Goal: Task Accomplishment & Management: Use online tool/utility

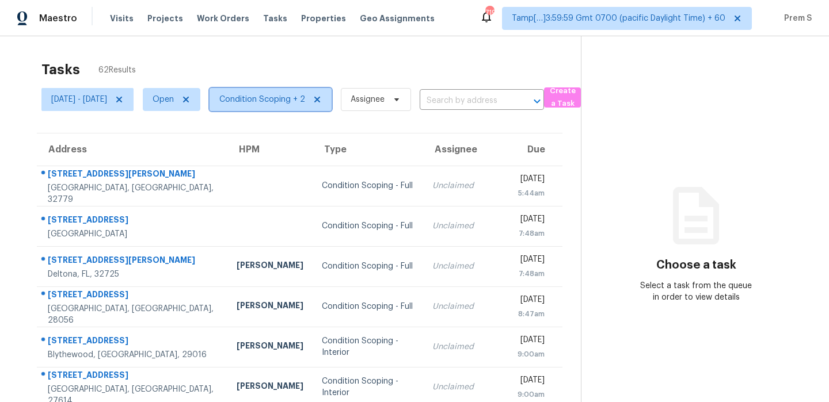
click at [305, 100] on span "Condition Scoping + 2" at bounding box center [262, 100] width 86 height 12
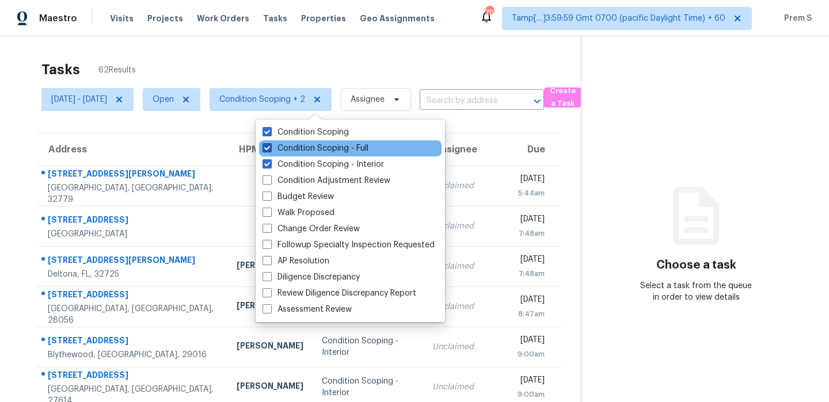
click at [314, 145] on label "Condition Scoping - Full" at bounding box center [316, 149] width 106 height 12
click at [270, 145] on input "Condition Scoping - Full" at bounding box center [266, 146] width 7 height 7
checkbox input "false"
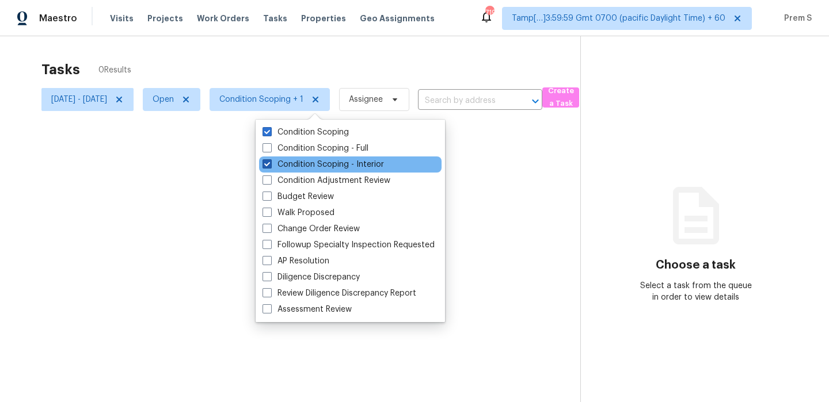
click at [305, 162] on label "Condition Scoping - Interior" at bounding box center [323, 165] width 121 height 12
click at [270, 162] on input "Condition Scoping - Interior" at bounding box center [266, 162] width 7 height 7
checkbox input "false"
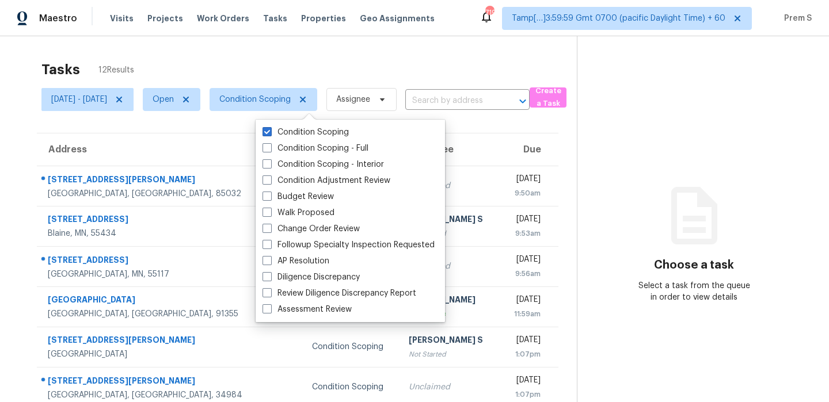
click at [513, 131] on section "Tasks 12 Results Mon, Oct 06 - Mon, Oct 06 Open Condition Scoping Assignee ​ Cr…" at bounding box center [297, 327] width 558 height 545
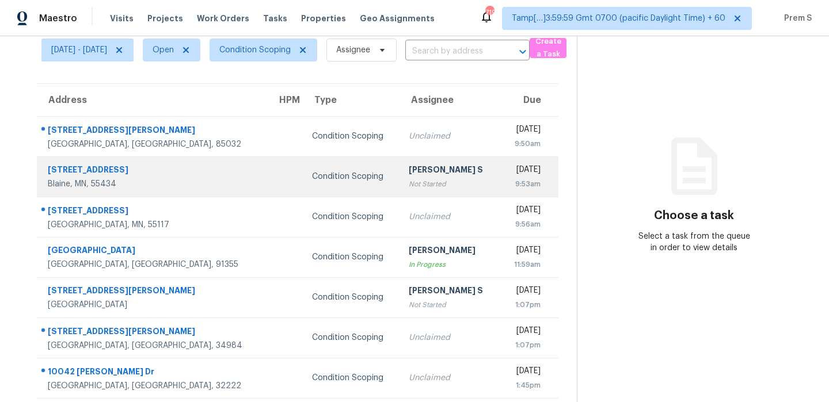
scroll to position [63, 0]
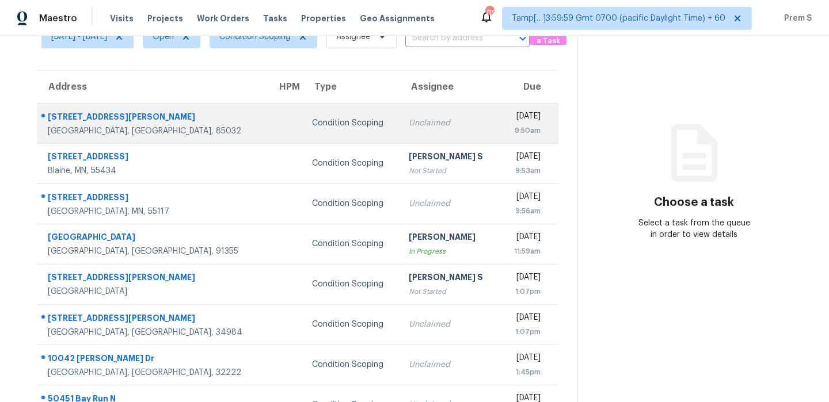
click at [441, 135] on td "Unclaimed" at bounding box center [450, 123] width 100 height 40
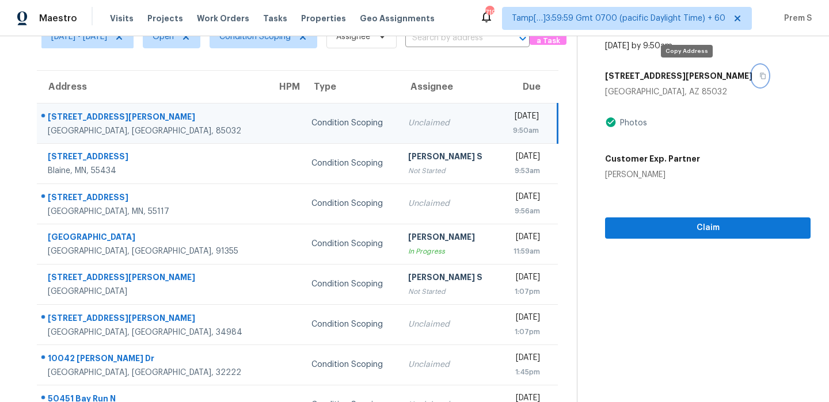
click at [752, 79] on button "button" at bounding box center [760, 76] width 16 height 21
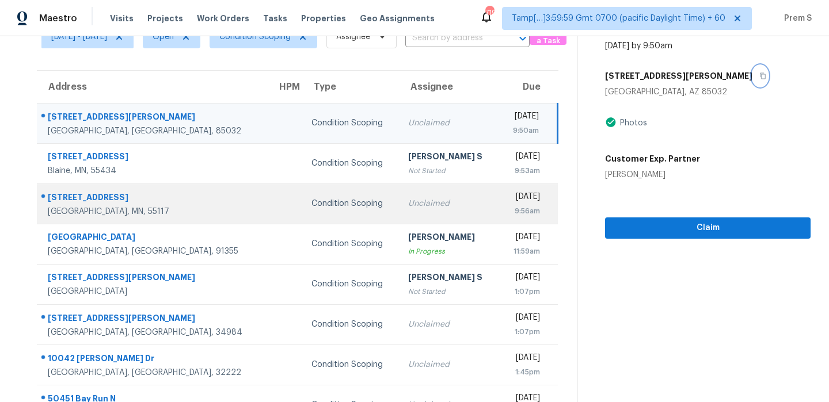
scroll to position [0, 0]
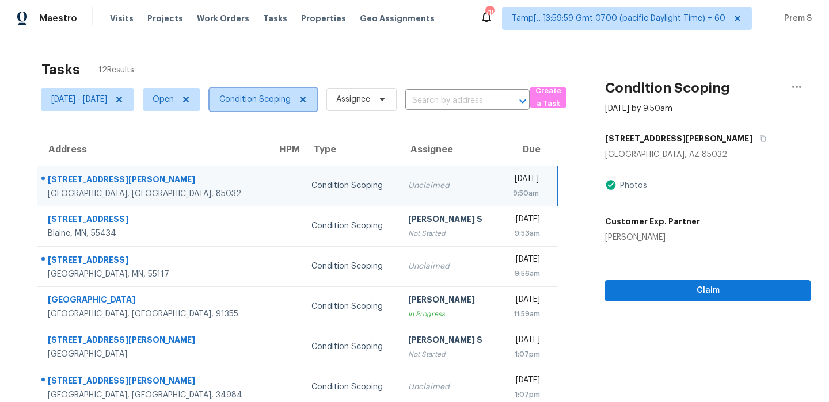
click at [291, 97] on span "Condition Scoping" at bounding box center [254, 100] width 71 height 12
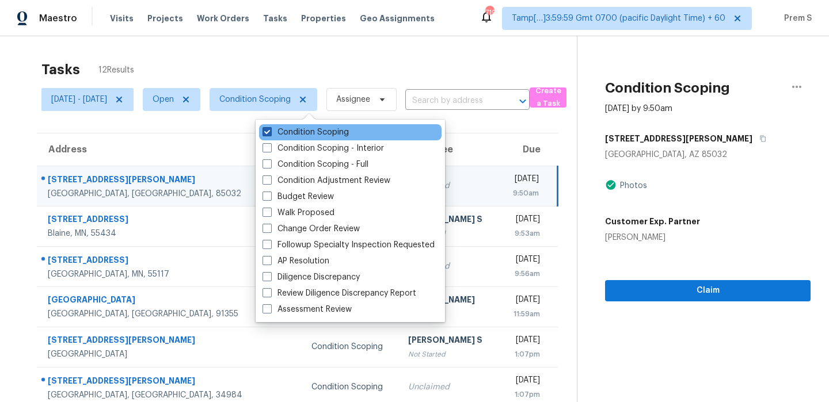
click at [292, 131] on label "Condition Scoping" at bounding box center [306, 133] width 86 height 12
click at [270, 131] on input "Condition Scoping" at bounding box center [266, 130] width 7 height 7
checkbox input "false"
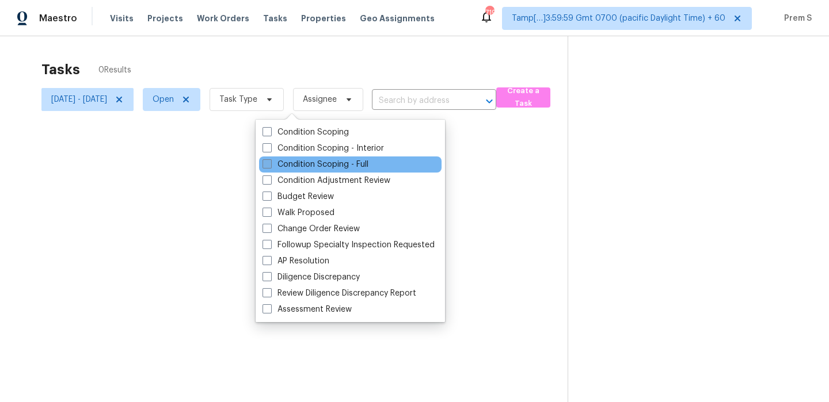
click at [298, 168] on label "Condition Scoping - Full" at bounding box center [316, 165] width 106 height 12
click at [270, 166] on input "Condition Scoping - Full" at bounding box center [266, 162] width 7 height 7
checkbox input "true"
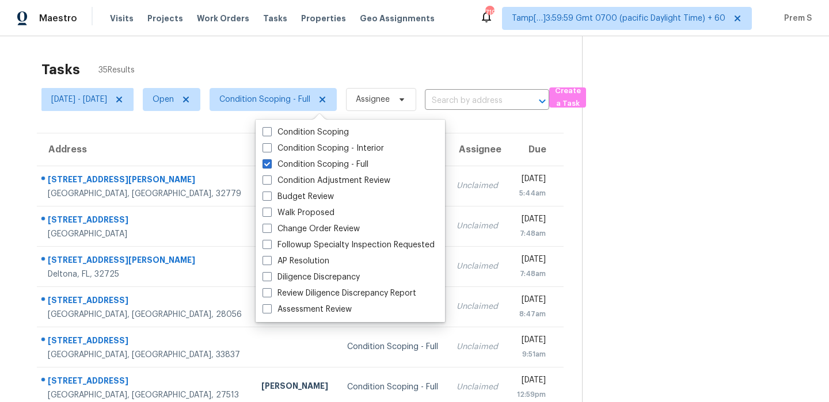
click at [508, 150] on th "Due" at bounding box center [536, 150] width 56 height 32
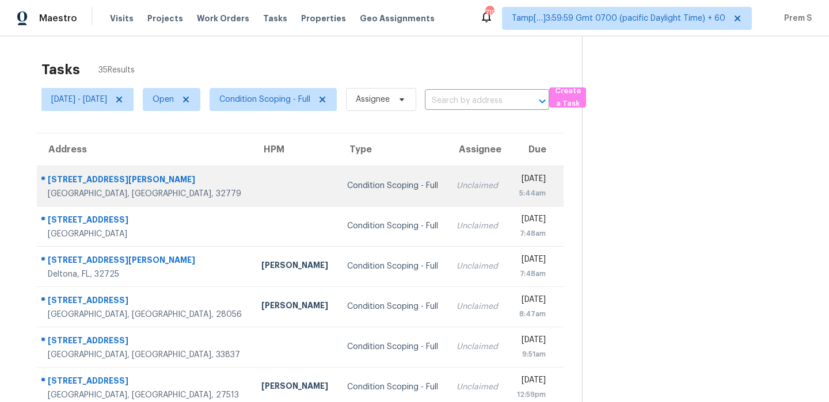
click at [457, 187] on td "Unclaimed" at bounding box center [477, 186] width 60 height 40
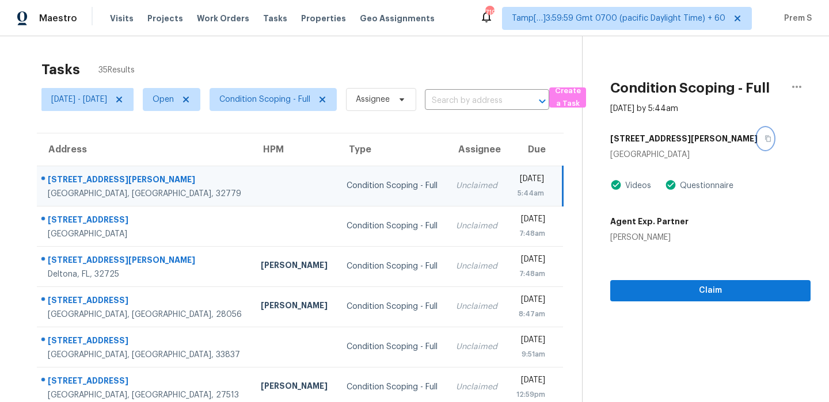
click at [766, 142] on icon "button" at bounding box center [769, 139] width 6 height 6
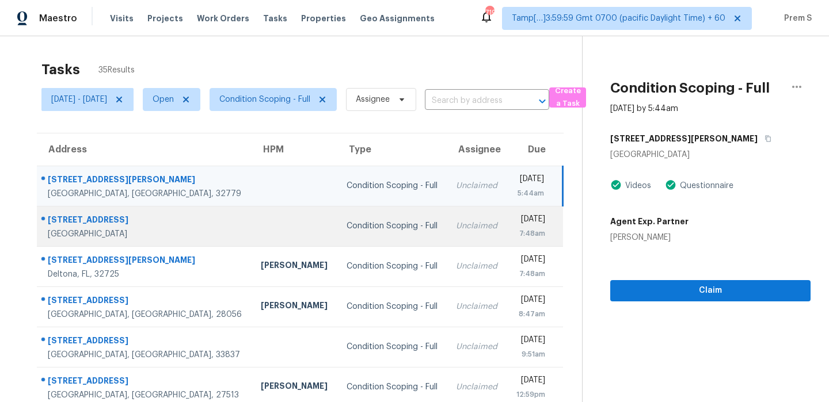
click at [447, 245] on td "Unclaimed" at bounding box center [477, 226] width 60 height 40
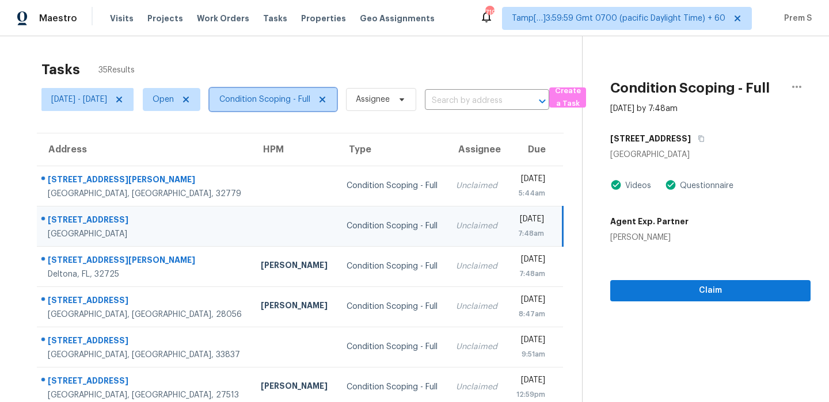
click at [310, 98] on span "Condition Scoping - Full" at bounding box center [264, 100] width 91 height 12
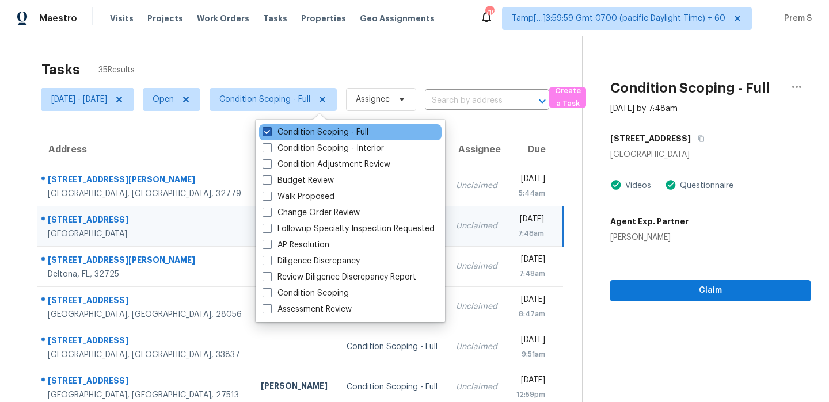
click at [309, 129] on label "Condition Scoping - Full" at bounding box center [316, 133] width 106 height 12
click at [270, 129] on input "Condition Scoping - Full" at bounding box center [266, 130] width 7 height 7
checkbox input "false"
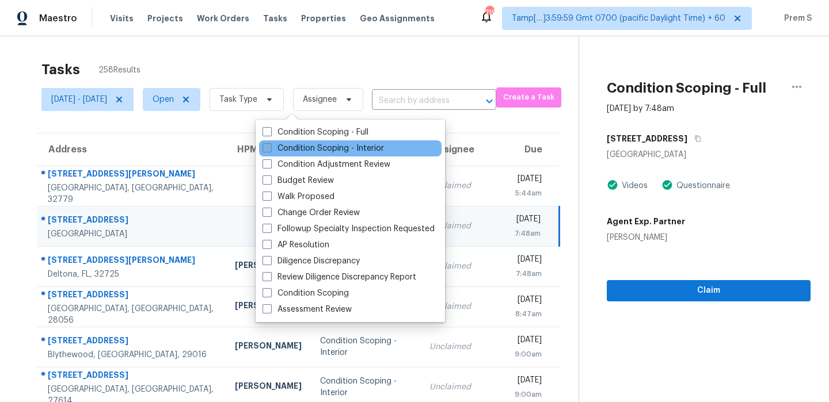
click at [355, 151] on label "Condition Scoping - Interior" at bounding box center [323, 149] width 121 height 12
click at [270, 150] on input "Condition Scoping - Interior" at bounding box center [266, 146] width 7 height 7
checkbox input "true"
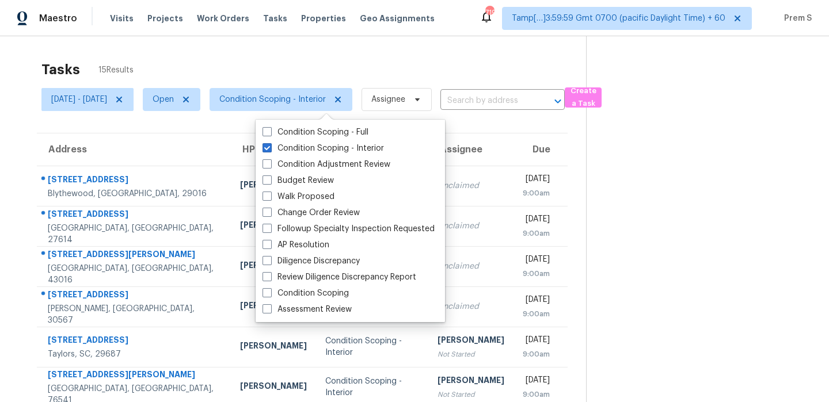
click at [433, 63] on div "Tasks 15 Results" at bounding box center [313, 70] width 545 height 30
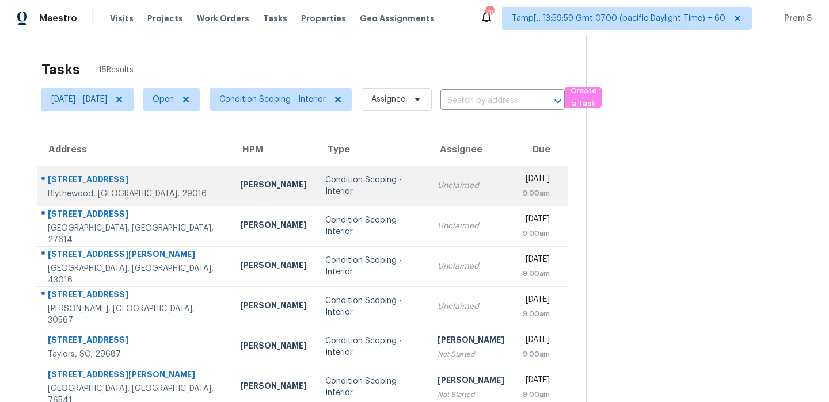
click at [453, 191] on div "Unclaimed" at bounding box center [471, 186] width 67 height 12
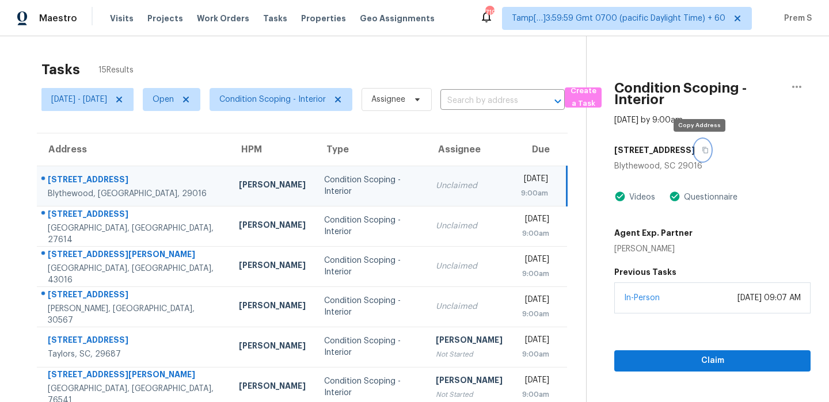
click at [701, 154] on button "button" at bounding box center [703, 150] width 16 height 21
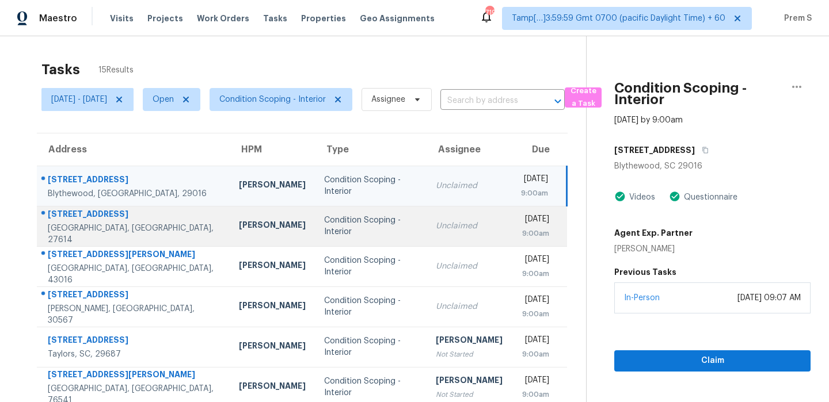
click at [429, 242] on td "Unclaimed" at bounding box center [469, 226] width 85 height 40
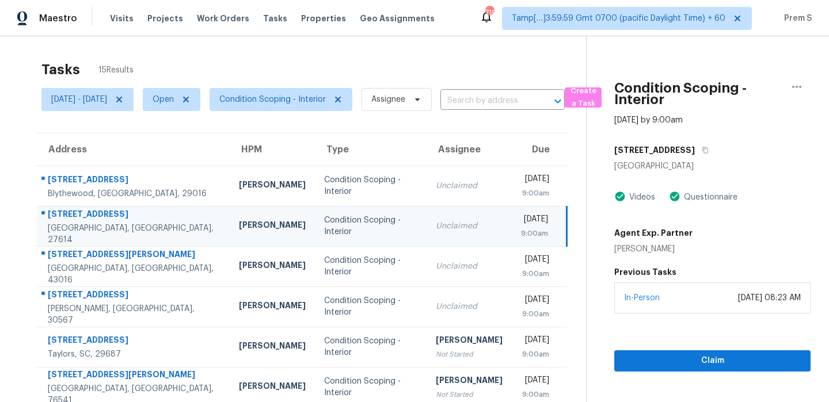
click at [443, 216] on td "Unclaimed" at bounding box center [469, 226] width 85 height 40
click at [709, 149] on button "button" at bounding box center [703, 150] width 16 height 21
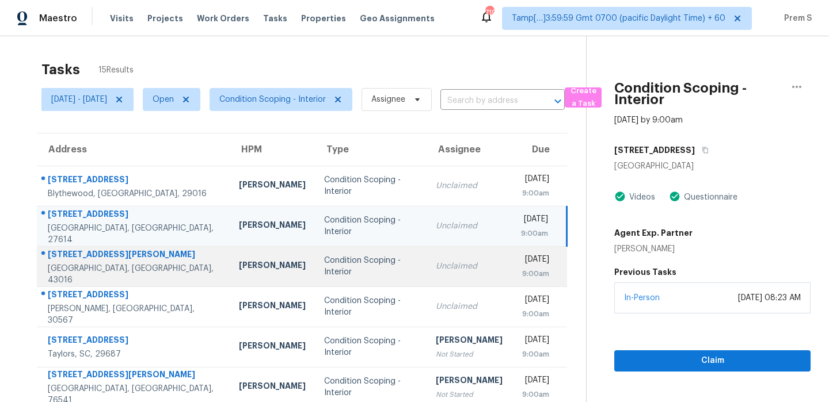
click at [467, 271] on div "Unclaimed" at bounding box center [469, 267] width 67 height 12
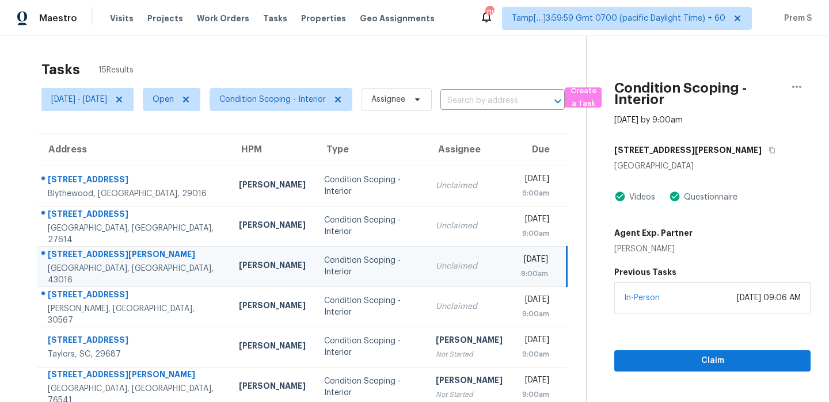
click at [521, 268] on div "[DATE]" at bounding box center [534, 261] width 27 height 14
click at [770, 153] on icon "button" at bounding box center [773, 150] width 6 height 6
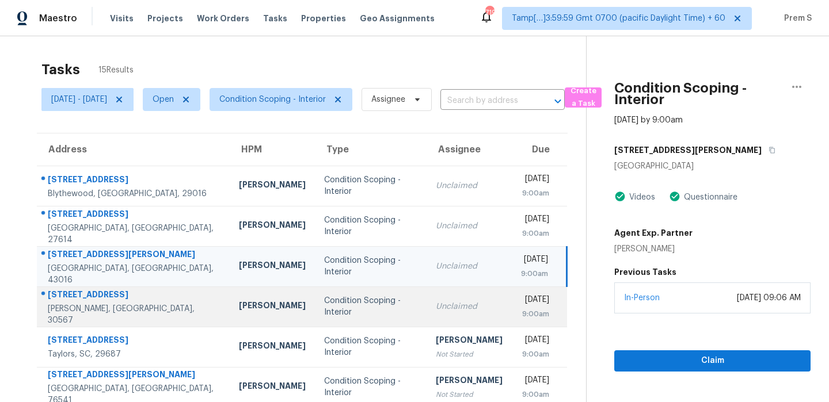
click at [427, 293] on td "Unclaimed" at bounding box center [469, 307] width 85 height 40
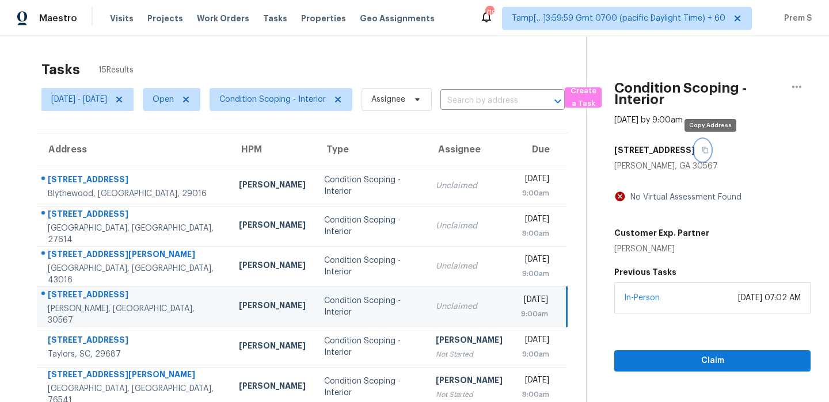
click at [710, 156] on button "button" at bounding box center [703, 150] width 16 height 21
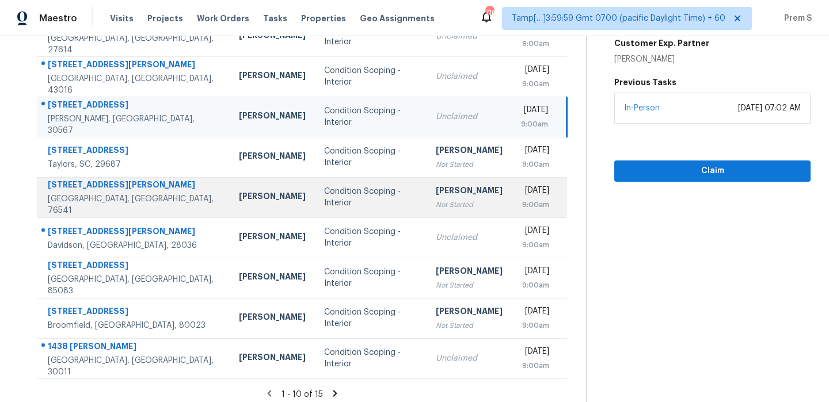
scroll to position [197, 0]
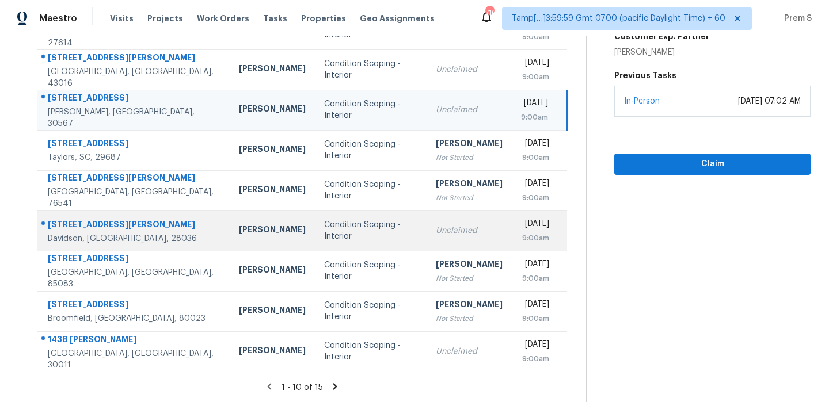
click at [444, 245] on td "Unclaimed" at bounding box center [469, 231] width 85 height 40
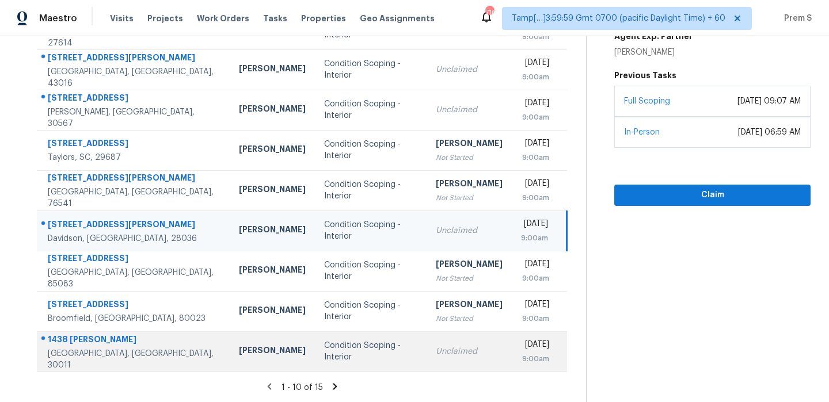
click at [427, 359] on td "Unclaimed" at bounding box center [469, 352] width 85 height 40
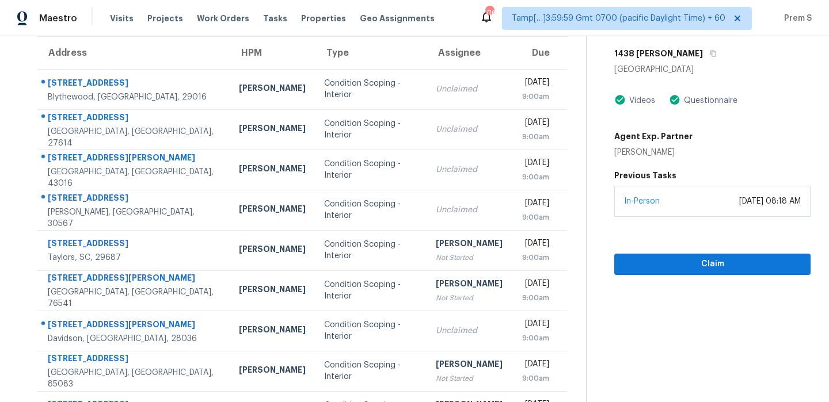
scroll to position [42, 0]
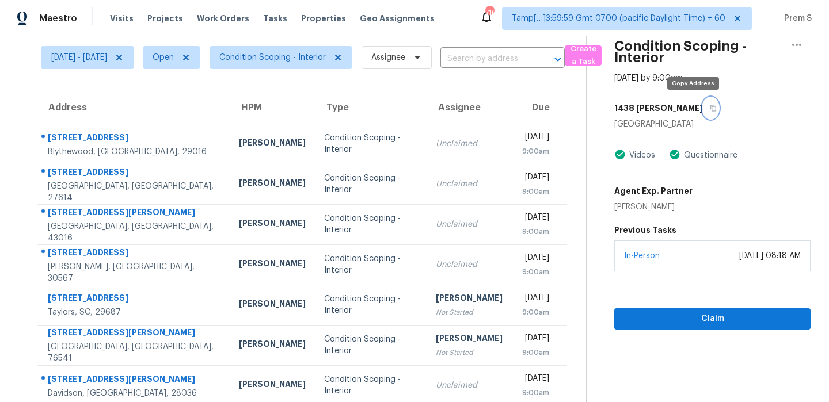
click at [703, 104] on button "button" at bounding box center [711, 108] width 16 height 21
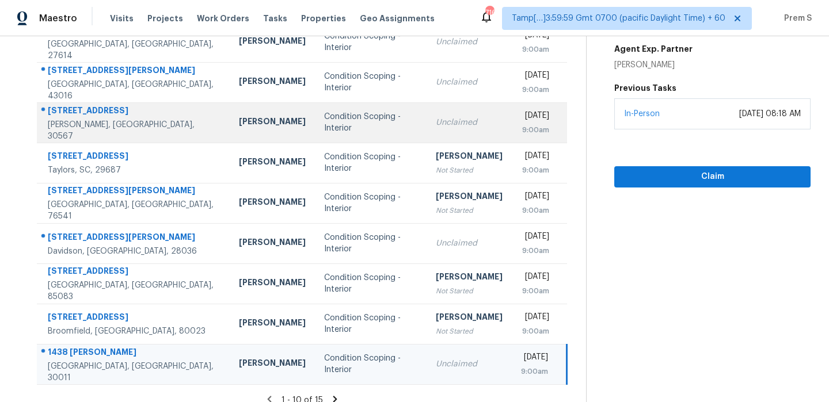
scroll to position [197, 0]
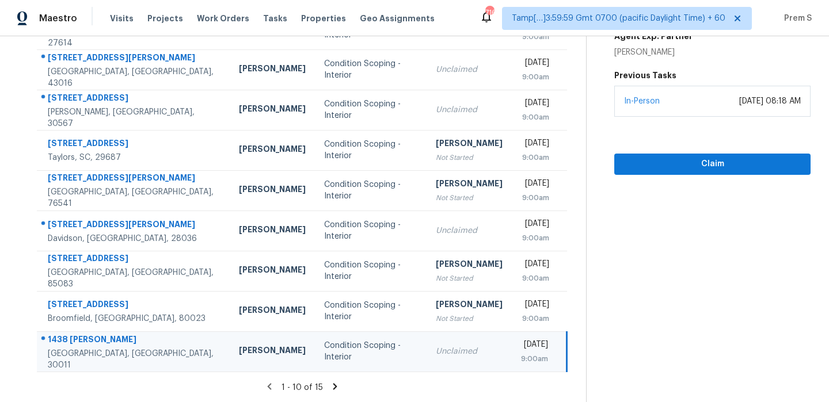
click at [337, 389] on icon at bounding box center [335, 386] width 4 height 6
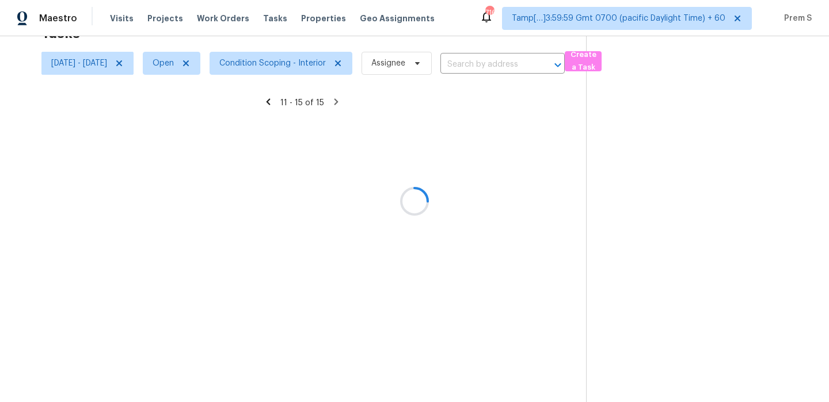
scroll to position [36, 0]
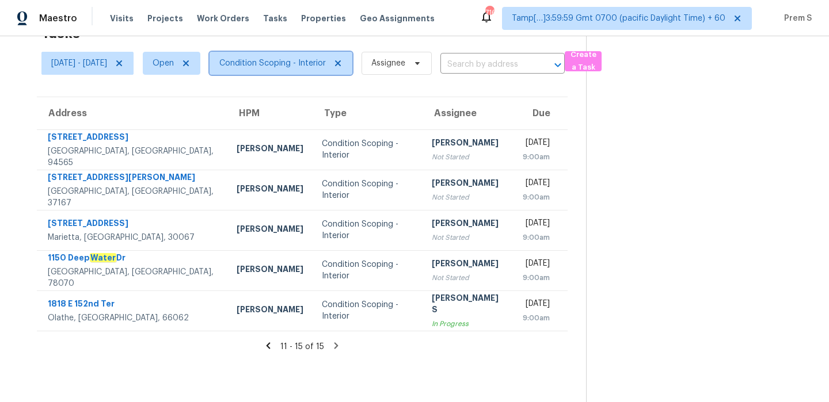
click at [326, 63] on span "Condition Scoping - Interior" at bounding box center [272, 64] width 106 height 12
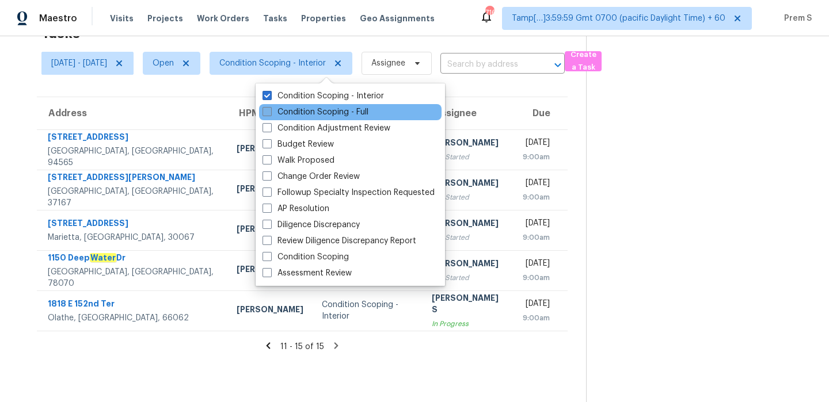
click at [363, 109] on label "Condition Scoping - Full" at bounding box center [316, 112] width 106 height 12
click at [270, 109] on input "Condition Scoping - Full" at bounding box center [266, 109] width 7 height 7
checkbox input "true"
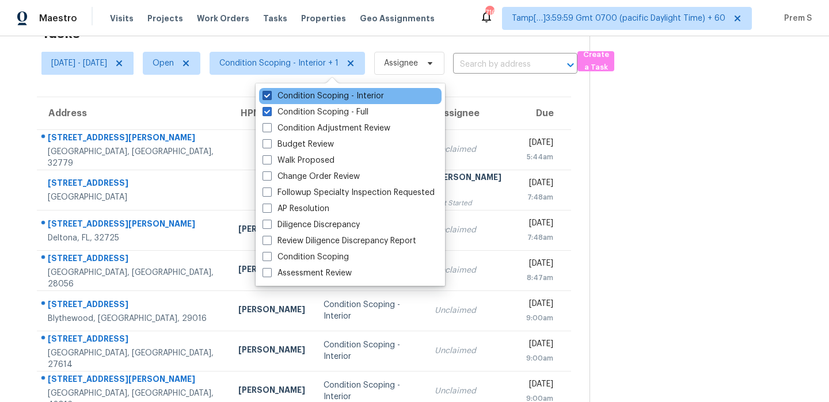
click at [380, 98] on label "Condition Scoping - Interior" at bounding box center [323, 96] width 121 height 12
click at [270, 98] on input "Condition Scoping - Interior" at bounding box center [266, 93] width 7 height 7
checkbox input "false"
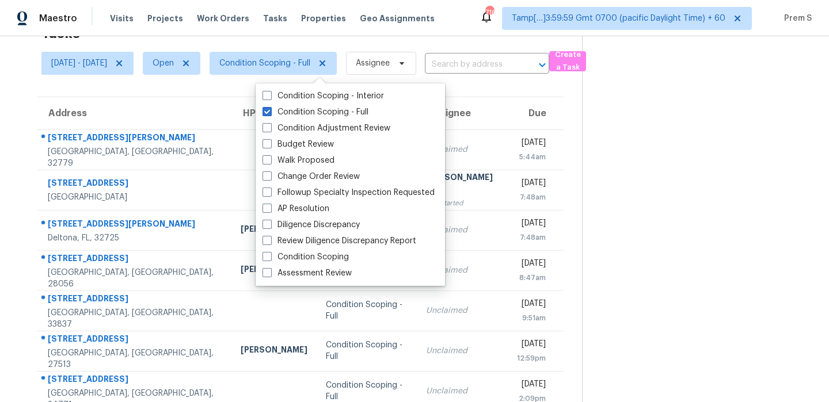
click at [467, 115] on th "Assignee" at bounding box center [463, 113] width 92 height 32
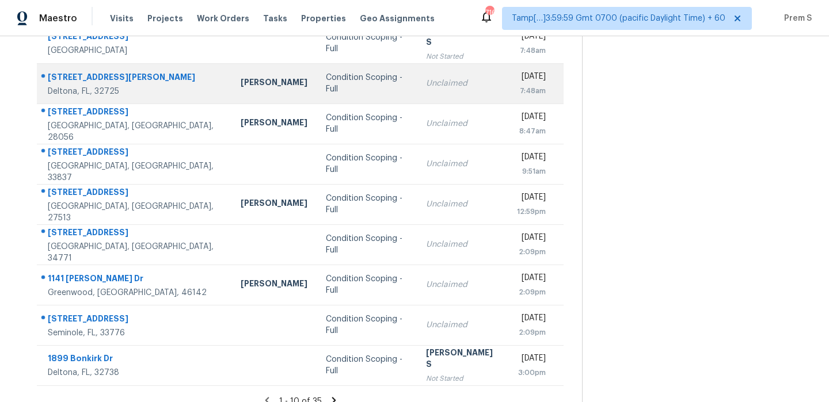
scroll to position [197, 0]
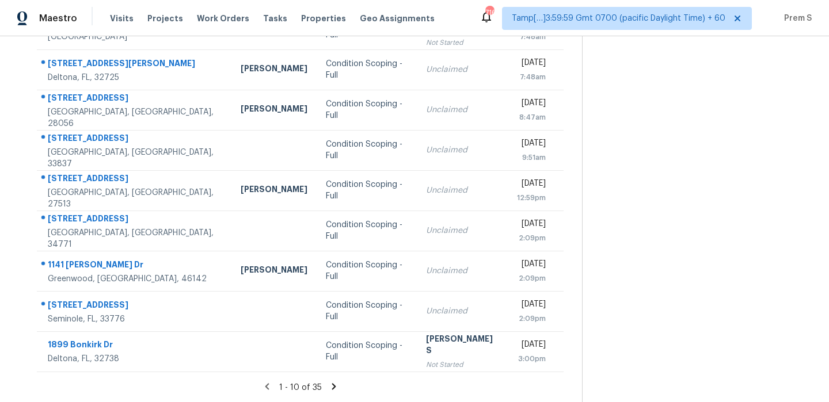
click at [336, 387] on icon at bounding box center [334, 386] width 4 height 6
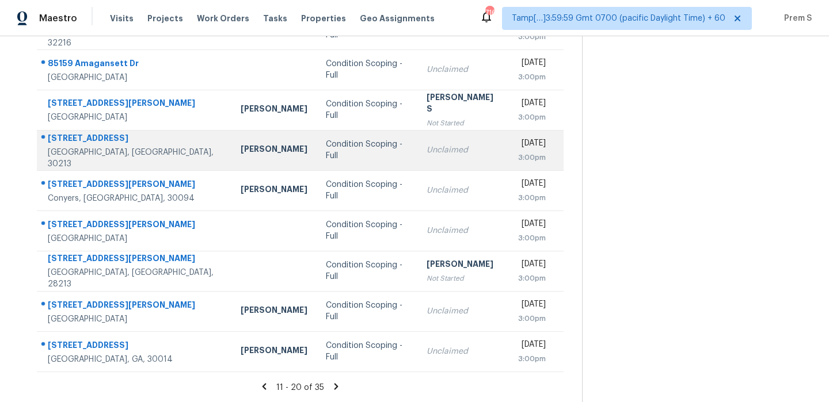
scroll to position [0, 0]
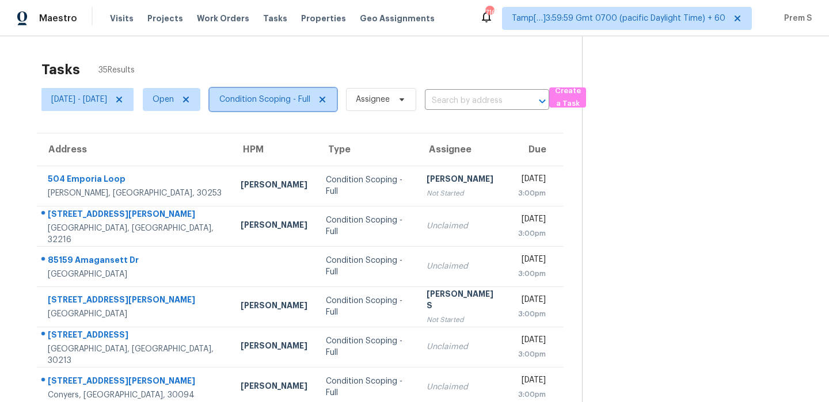
click at [306, 106] on span "Condition Scoping - Full" at bounding box center [273, 99] width 127 height 23
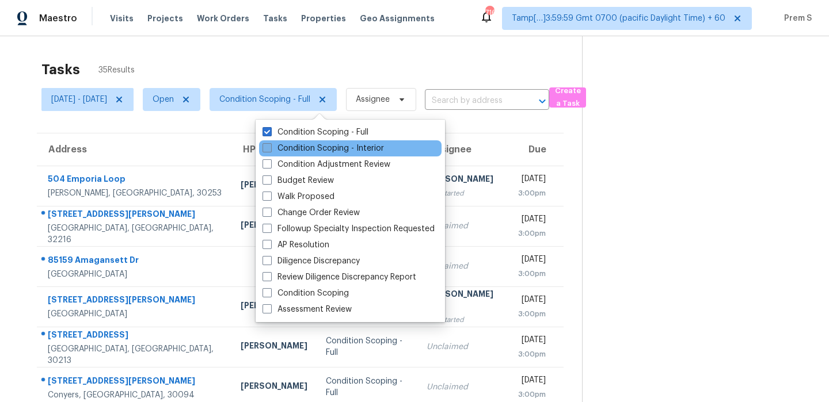
click at [310, 144] on label "Condition Scoping - Interior" at bounding box center [323, 149] width 121 height 12
click at [270, 144] on input "Condition Scoping - Interior" at bounding box center [266, 146] width 7 height 7
checkbox input "true"
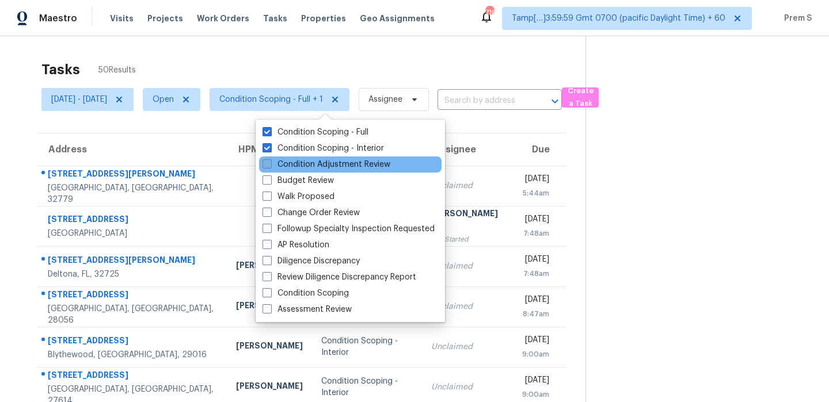
click at [304, 167] on label "Condition Adjustment Review" at bounding box center [327, 165] width 128 height 12
click at [270, 166] on input "Condition Adjustment Review" at bounding box center [266, 162] width 7 height 7
checkbox input "true"
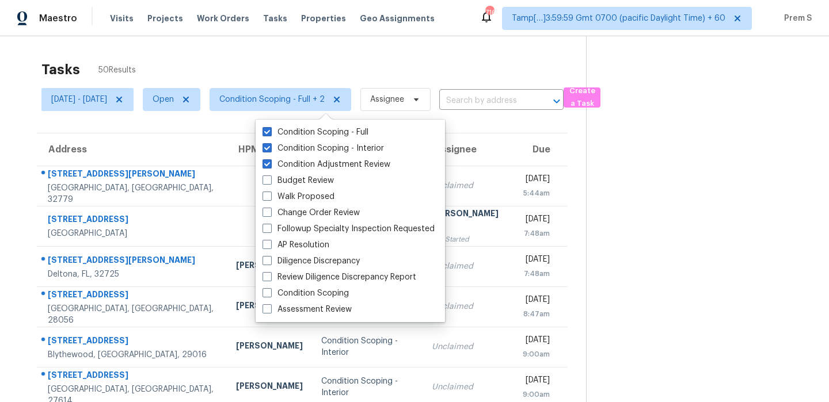
click at [368, 74] on div "Tasks 50 Results" at bounding box center [313, 70] width 545 height 30
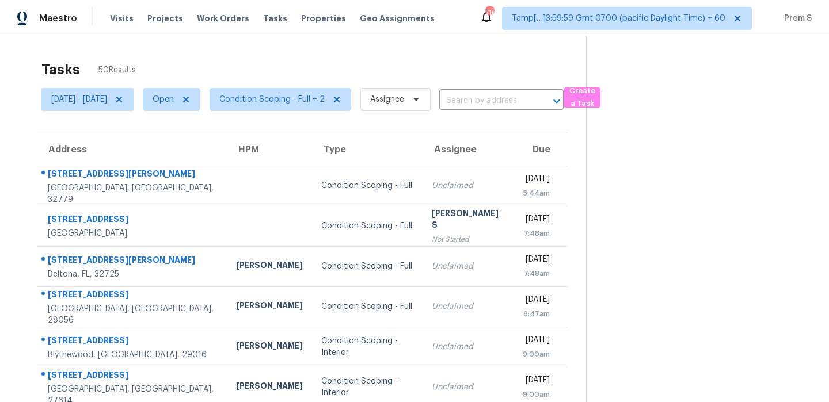
click at [514, 157] on th "Due" at bounding box center [540, 150] width 54 height 32
